Goal: Transaction & Acquisition: Purchase product/service

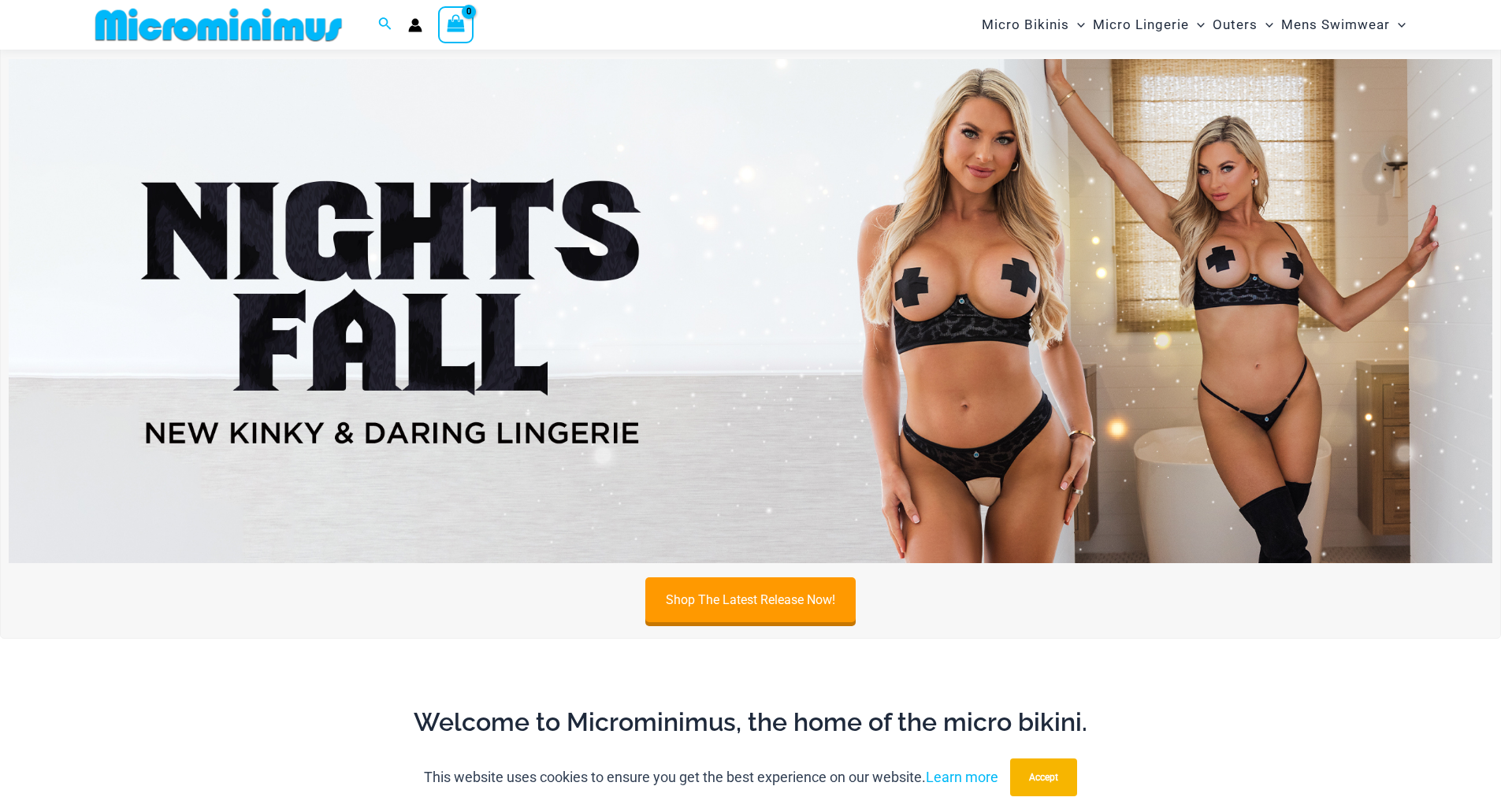
scroll to position [597, 0]
click at [767, 329] on img at bounding box center [750, 311] width 1484 height 505
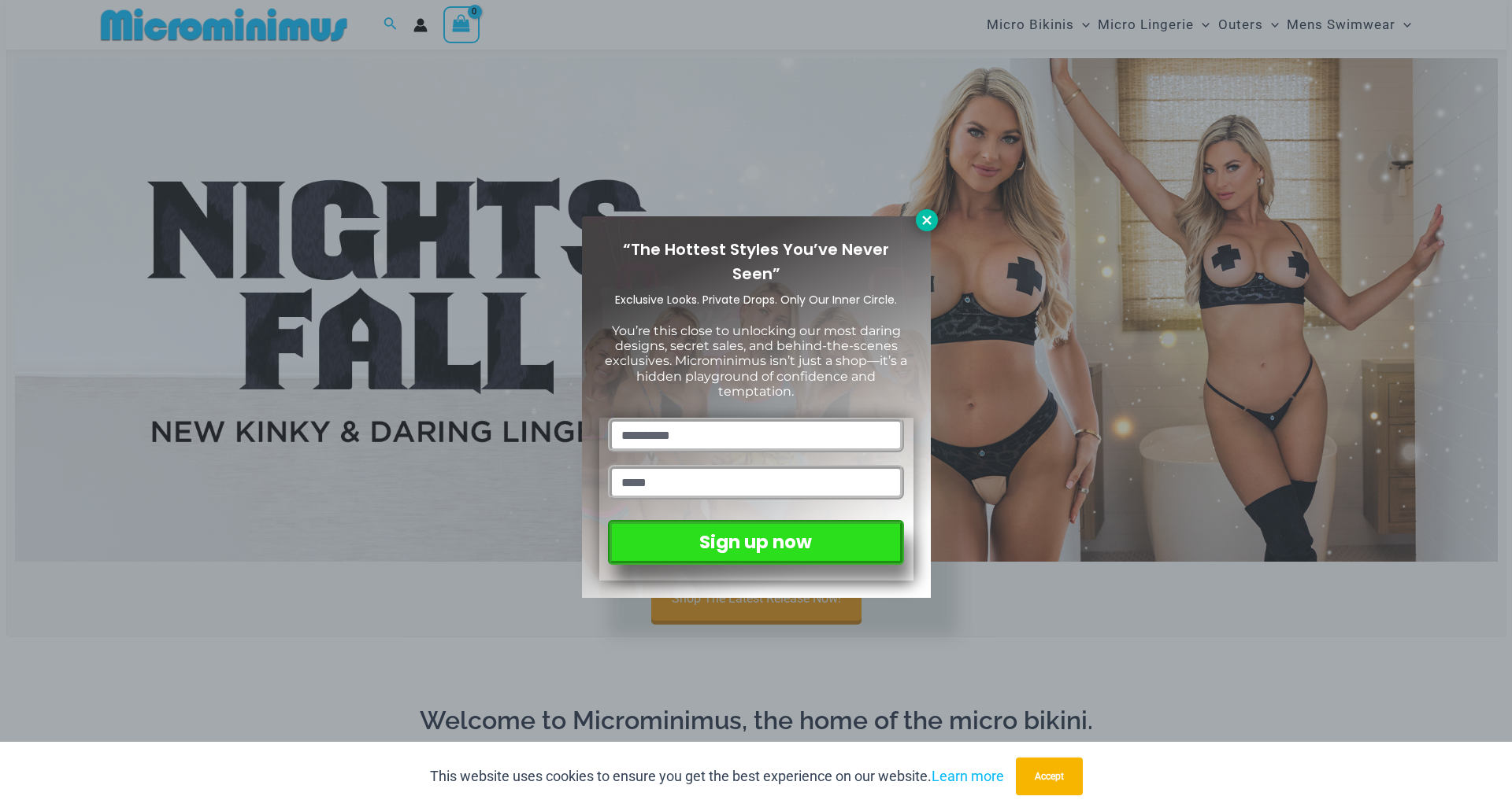
click at [929, 229] on button at bounding box center [926, 220] width 22 height 22
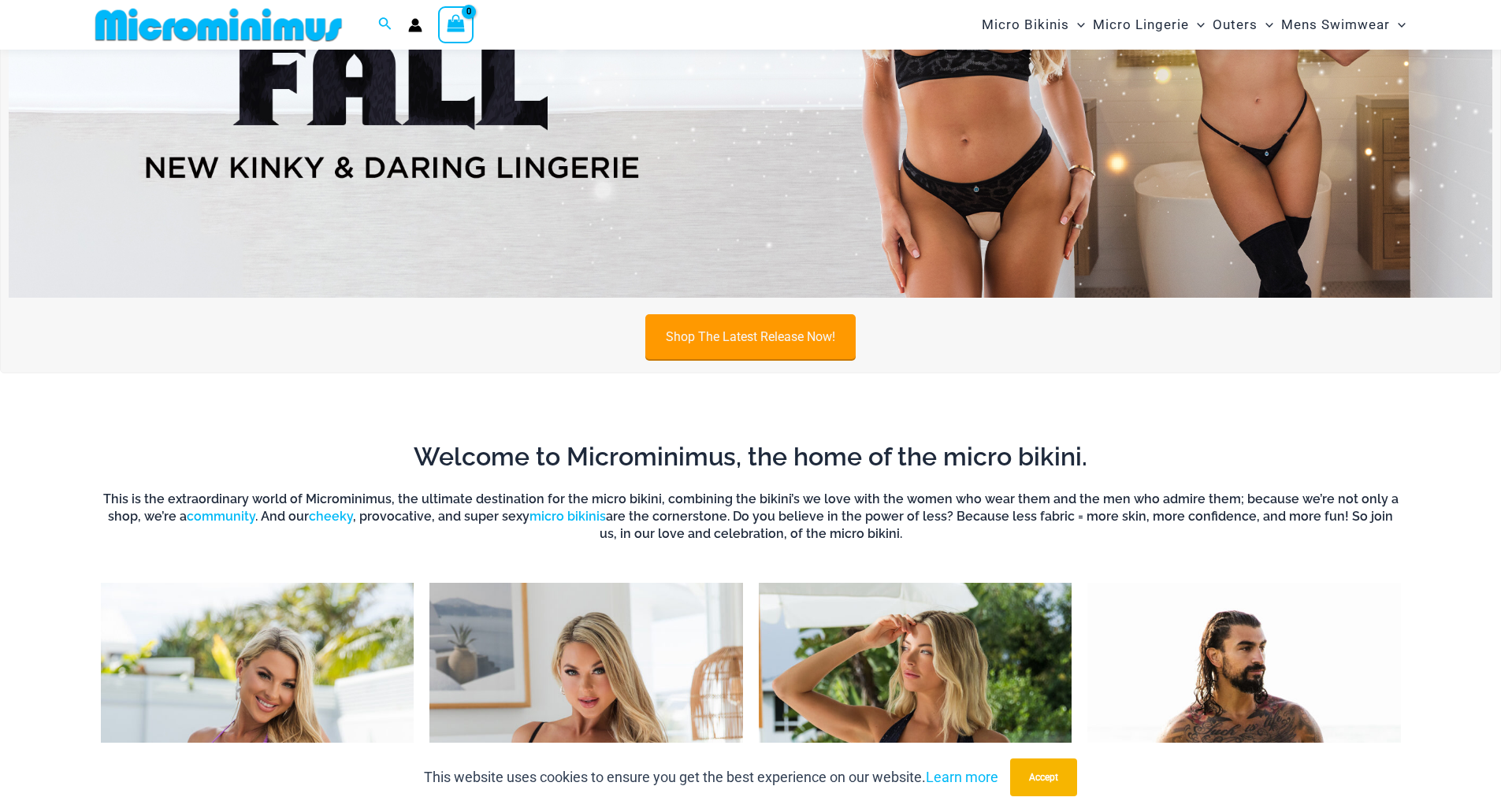
scroll to position [861, 0]
click at [798, 328] on link "Shop The Latest Release Now!" at bounding box center [750, 338] width 210 height 45
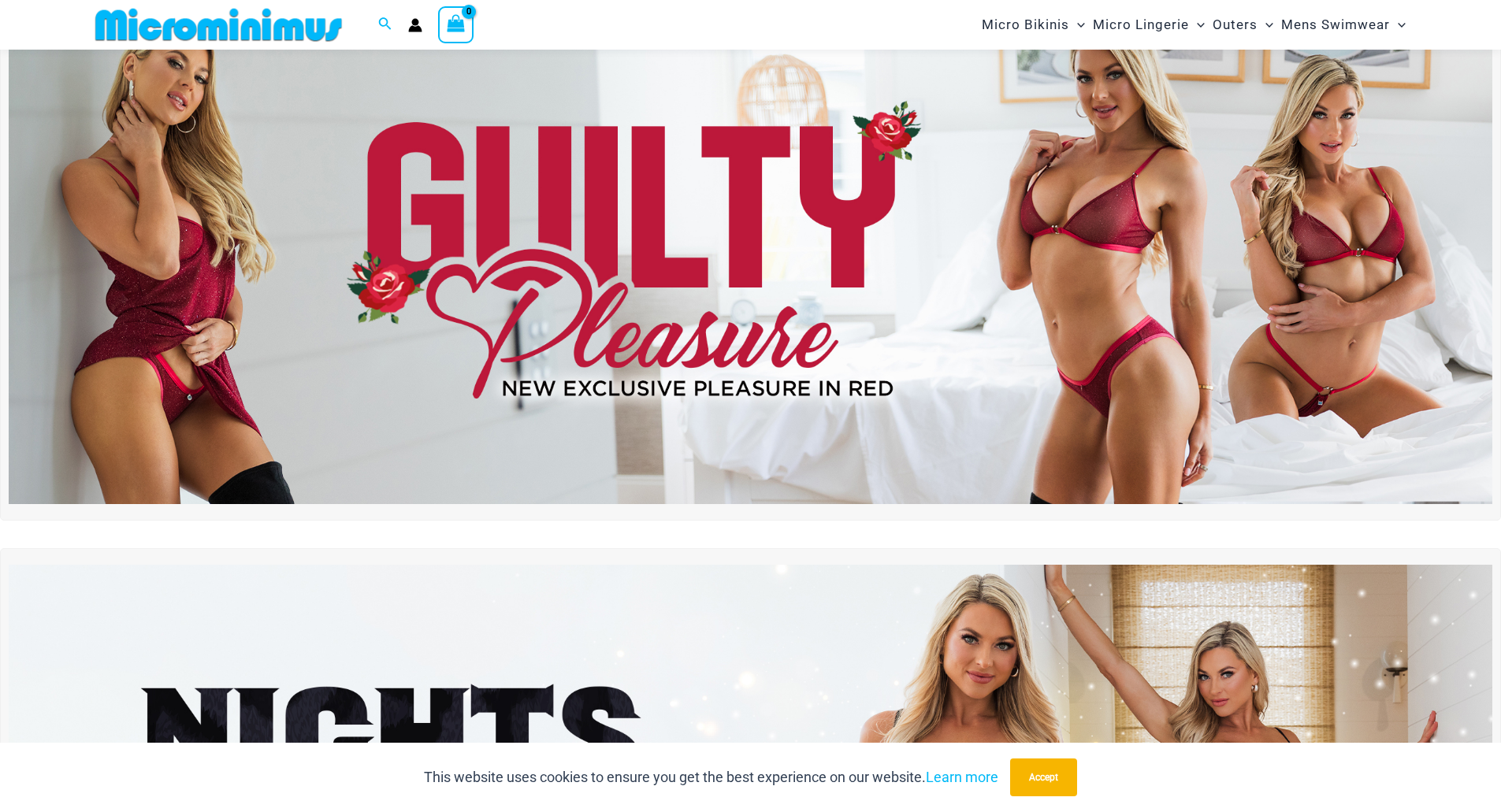
scroll to position [0, 0]
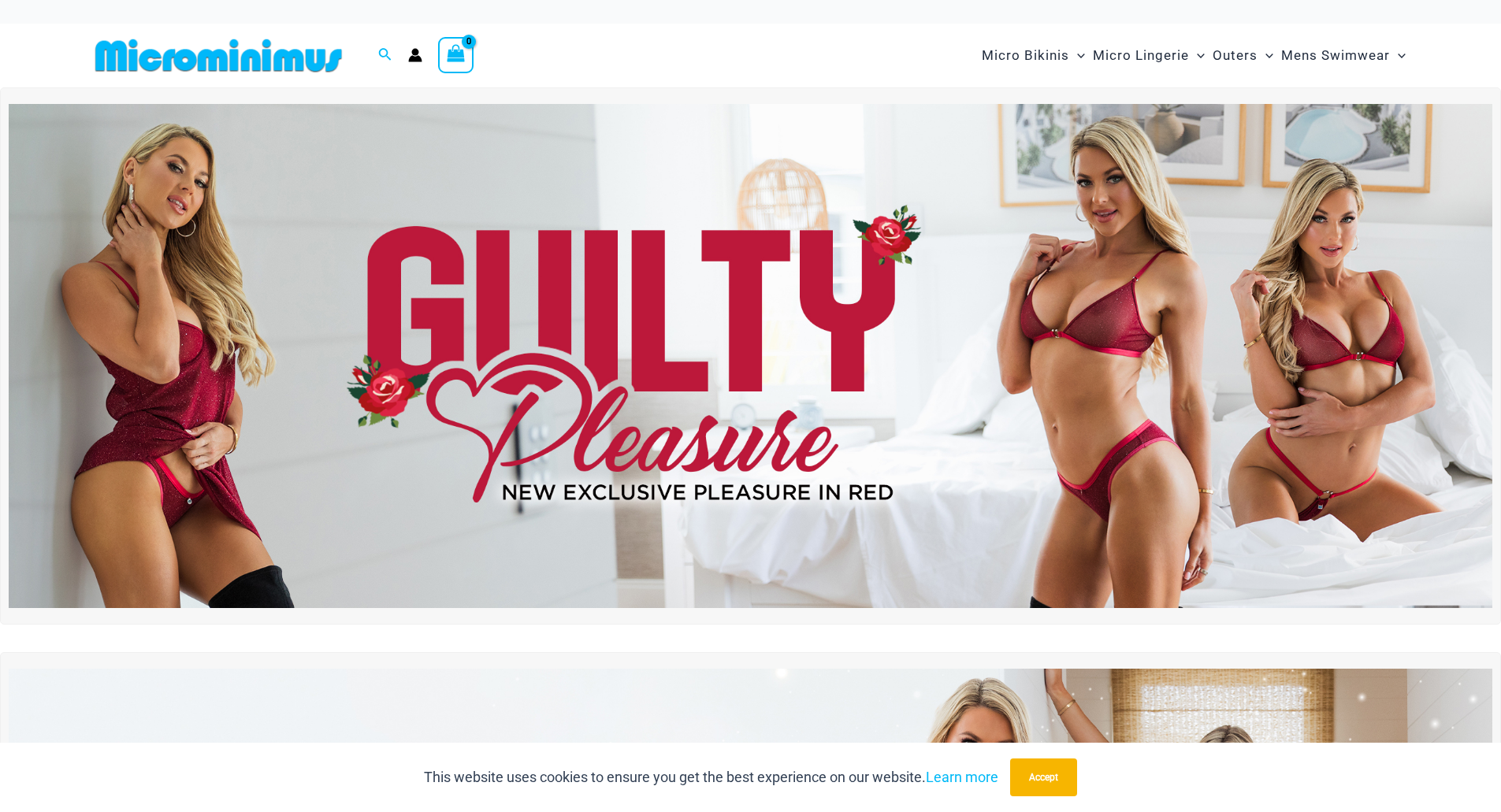
click at [655, 330] on img at bounding box center [750, 357] width 1484 height 505
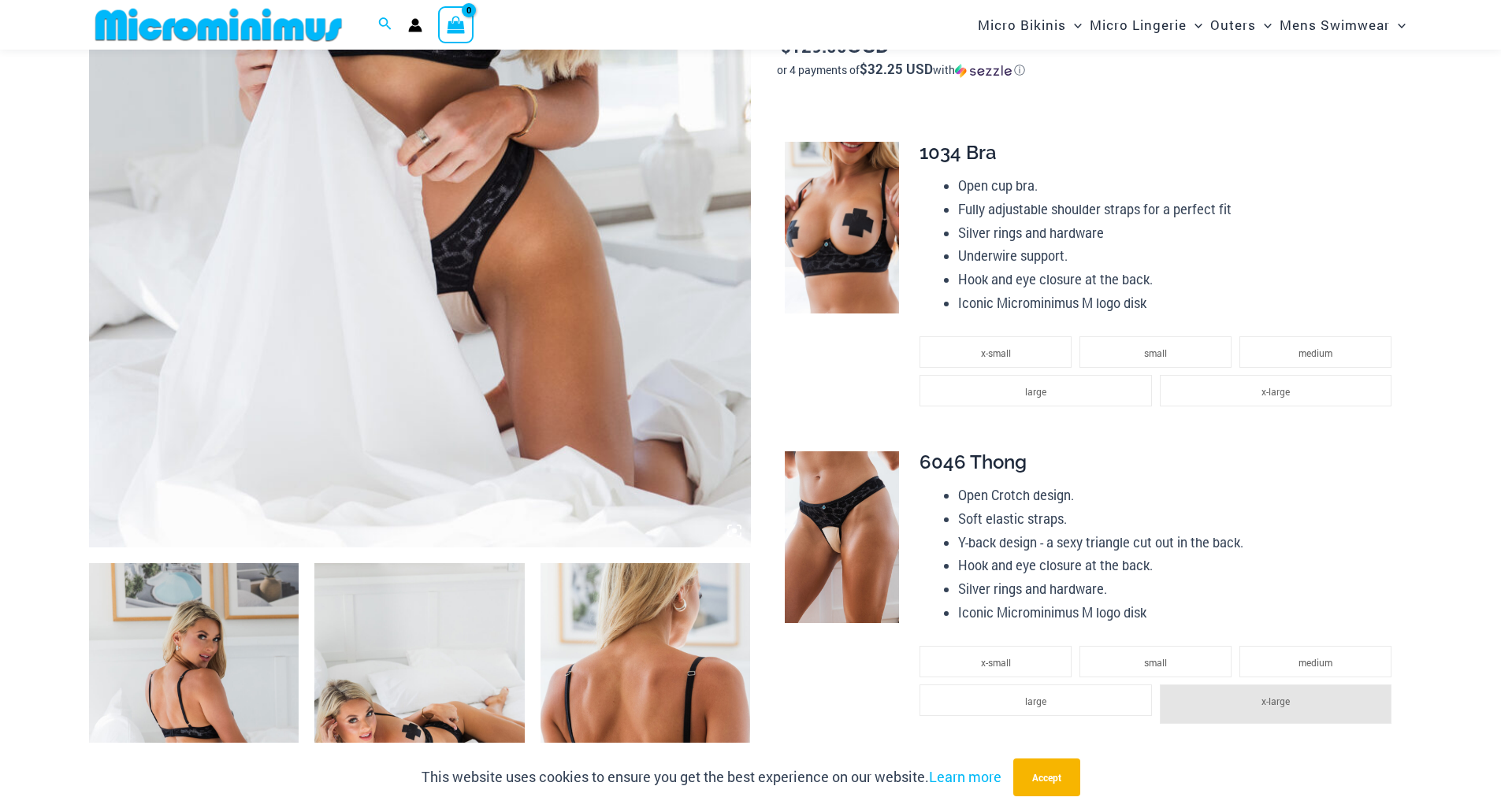
scroll to position [590, 0]
click at [839, 516] on img at bounding box center [841, 536] width 114 height 171
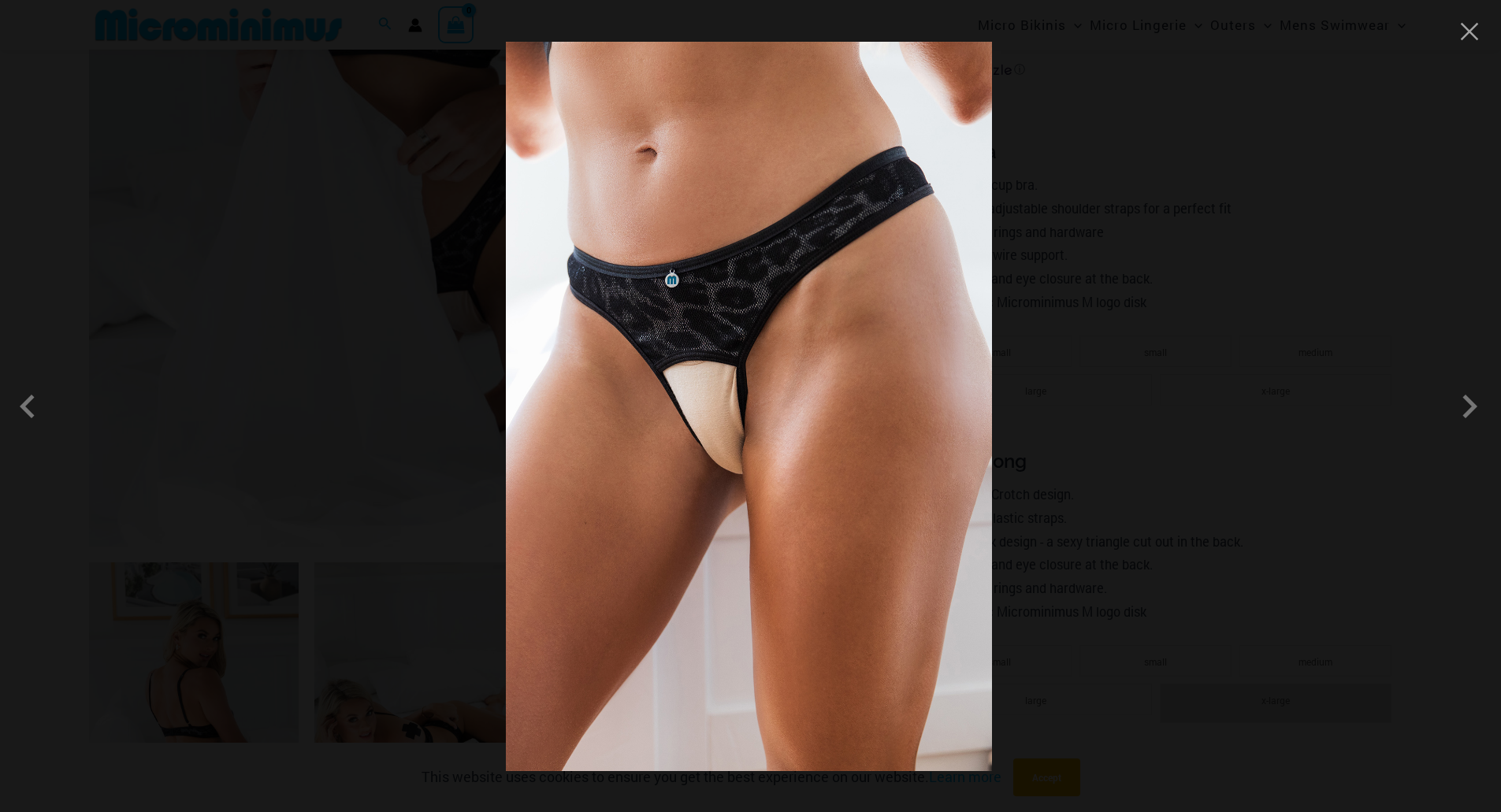
click at [1128, 372] on div at bounding box center [750, 406] width 1501 height 812
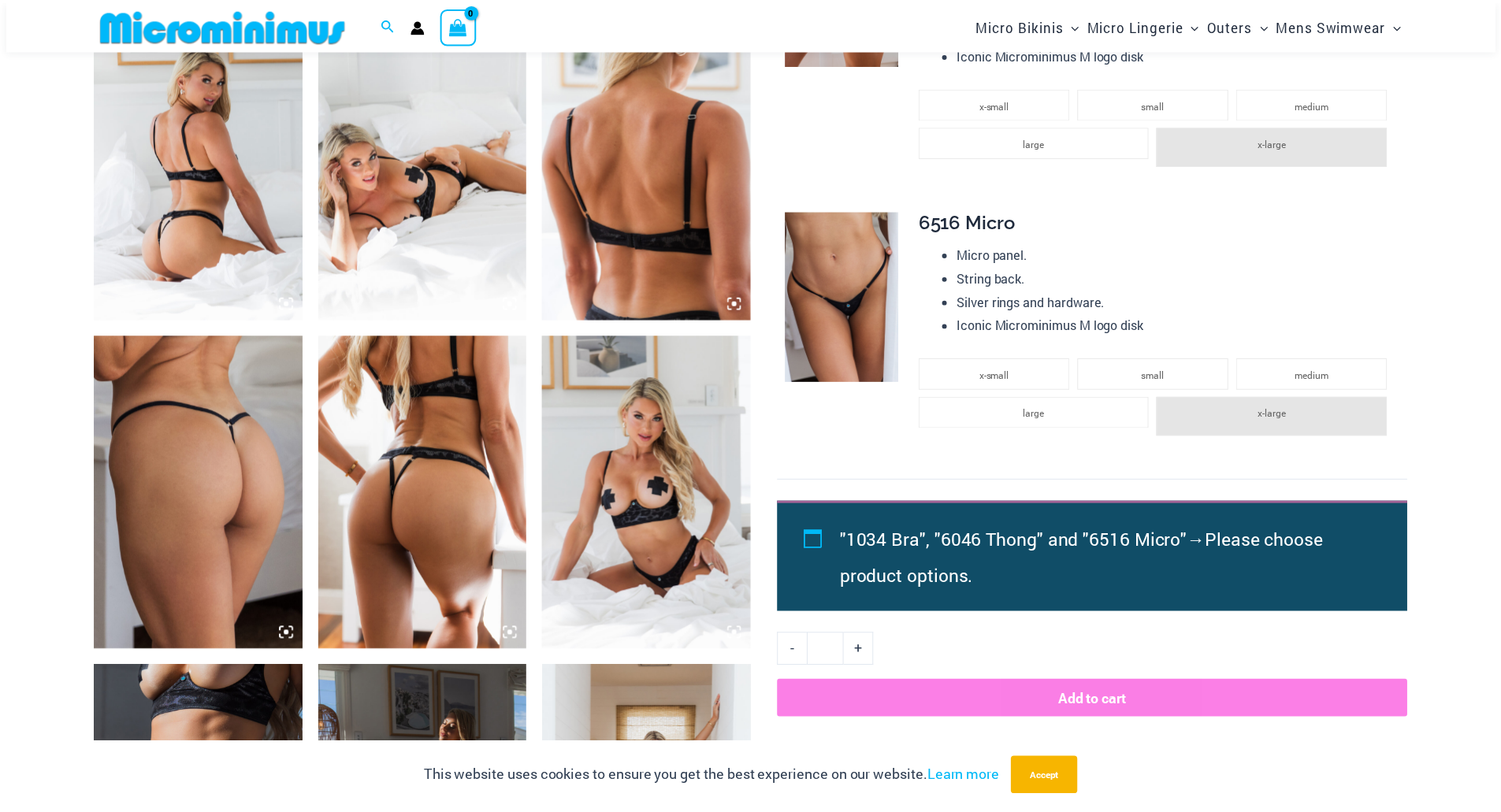
scroll to position [1174, 0]
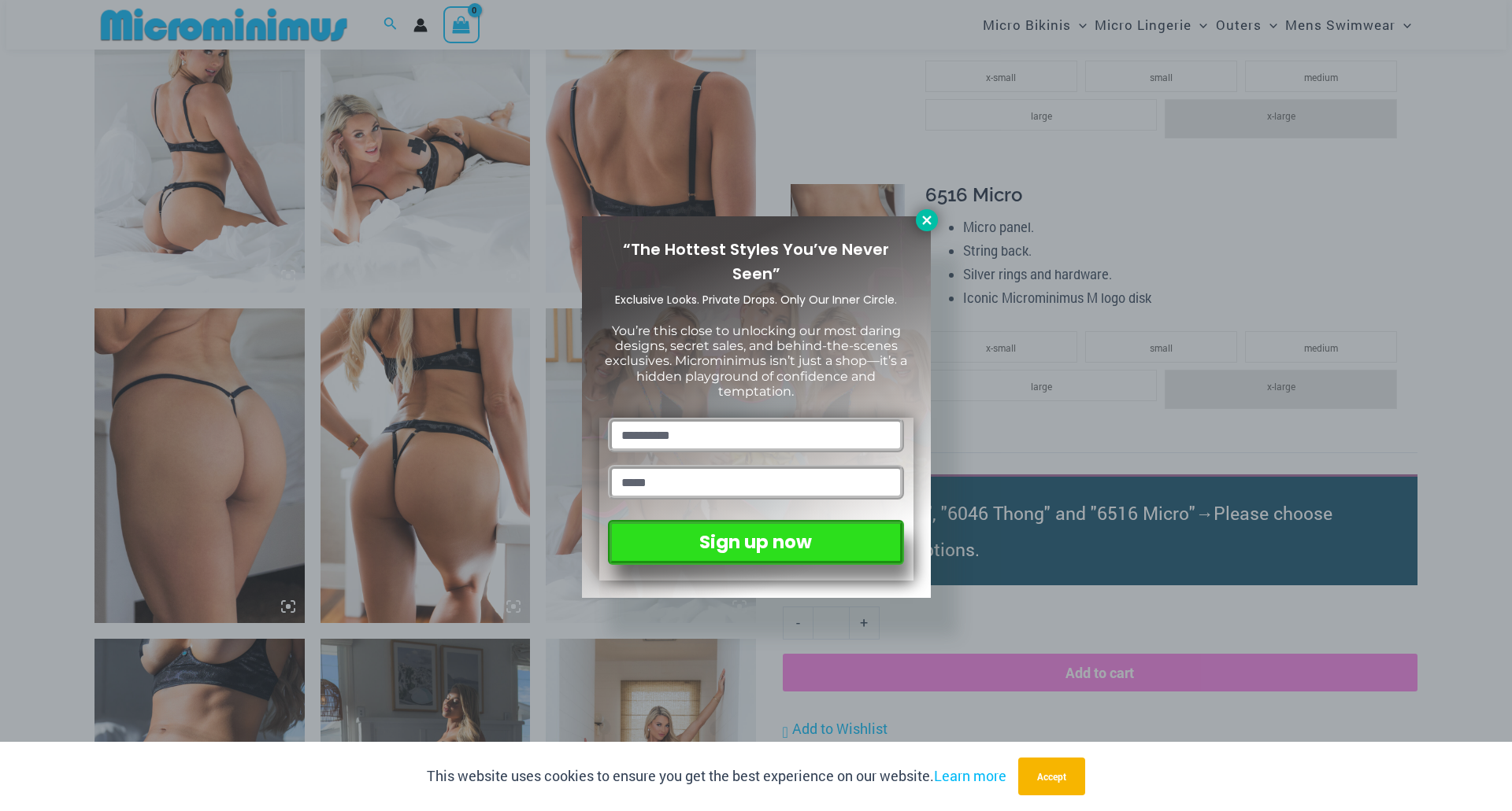
click at [926, 219] on icon at bounding box center [926, 220] width 9 height 9
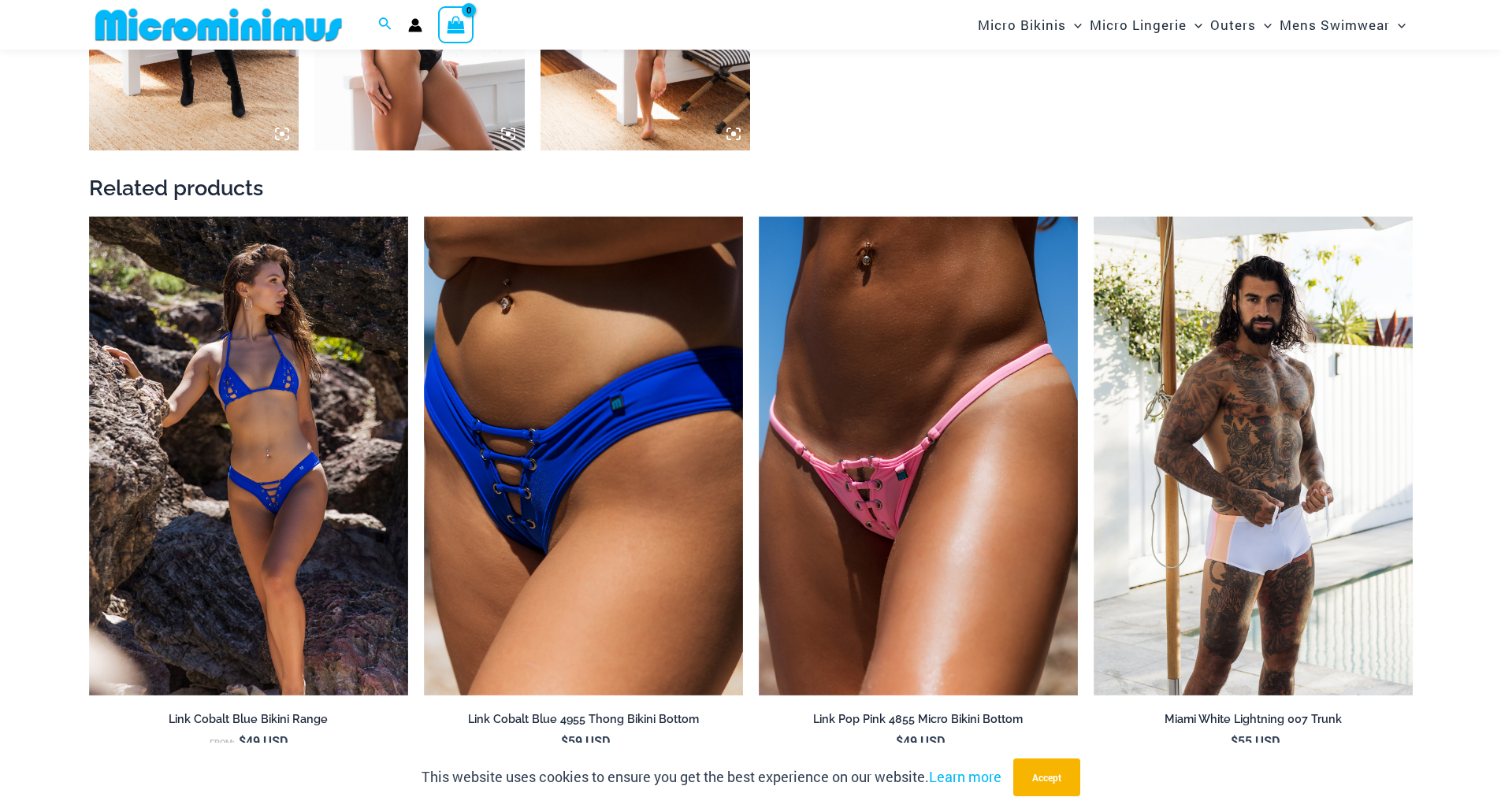
scroll to position [2653, 0]
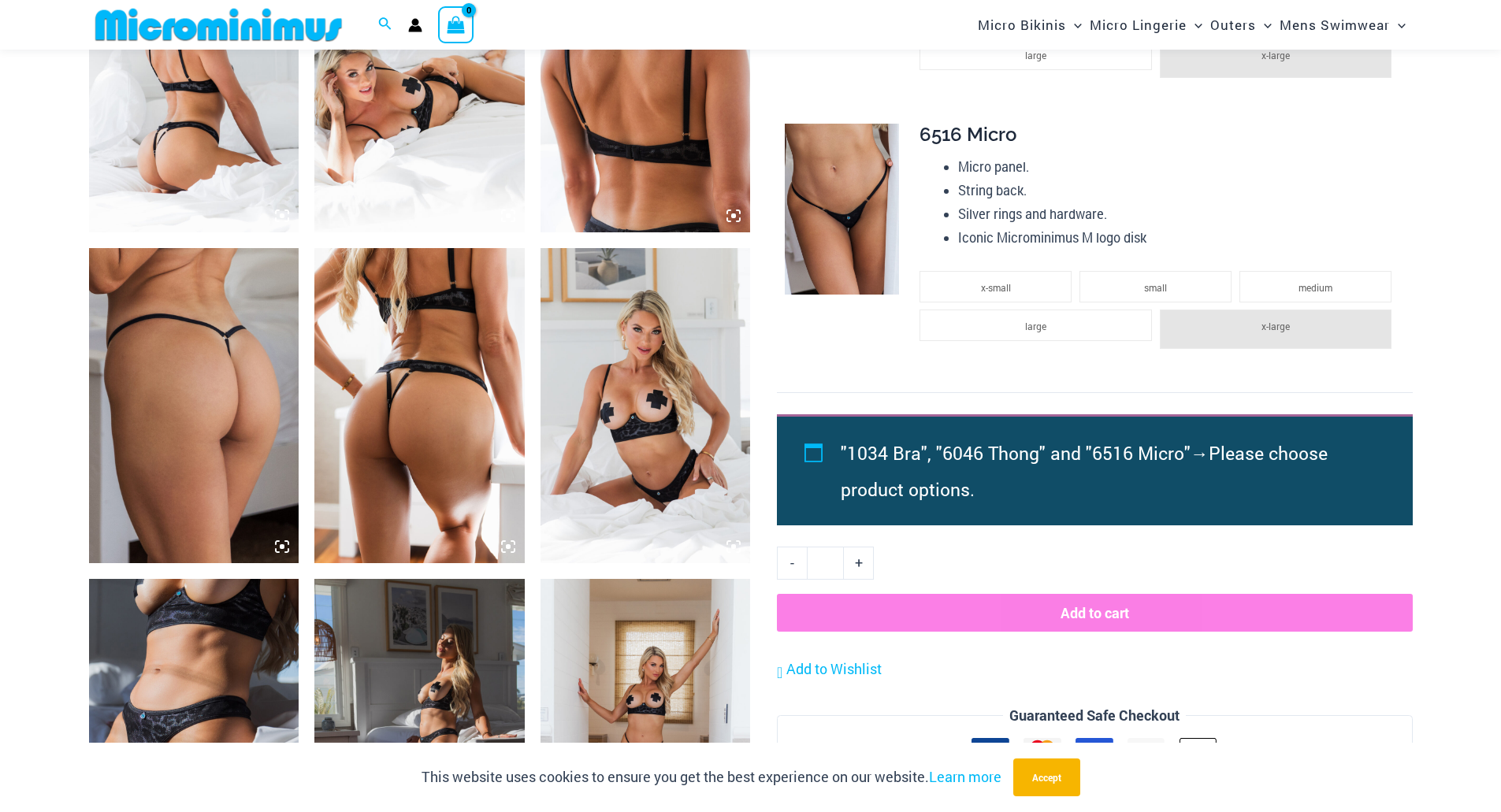
scroll to position [1236, 0]
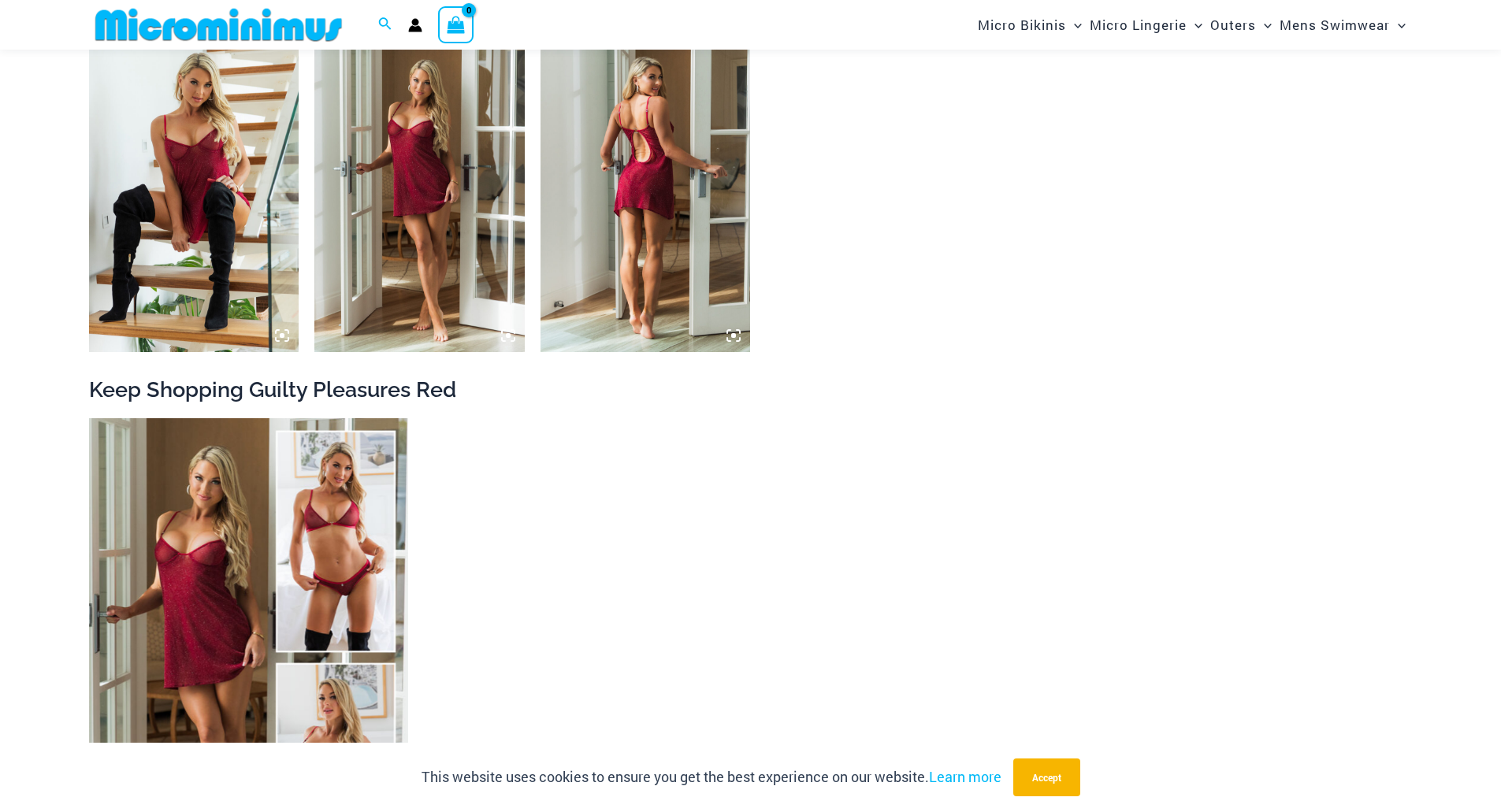
scroll to position [2440, 0]
